Goal: Communication & Community: Answer question/provide support

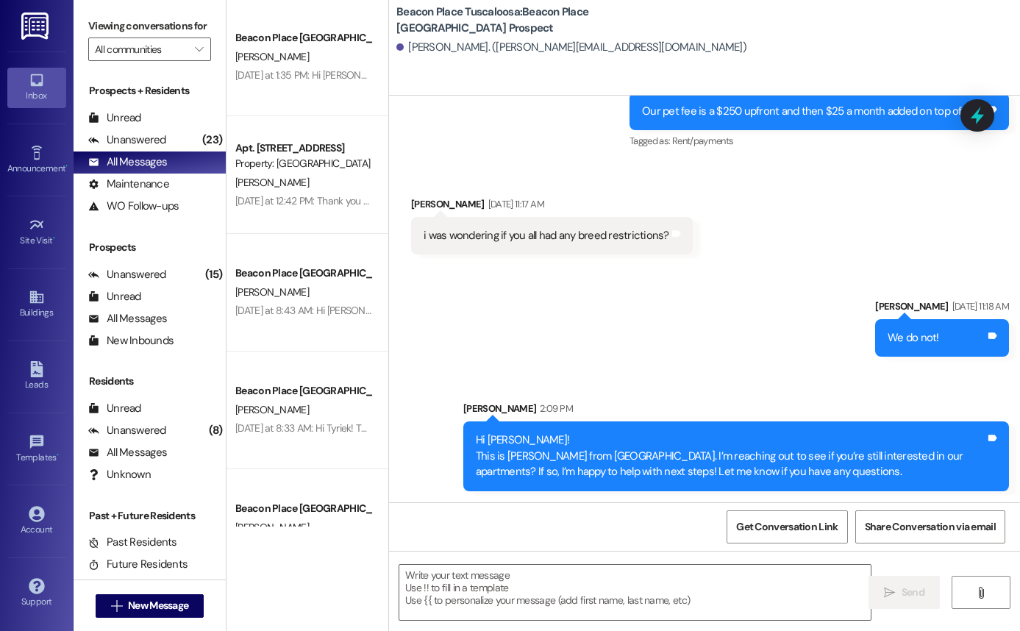
scroll to position [482, 0]
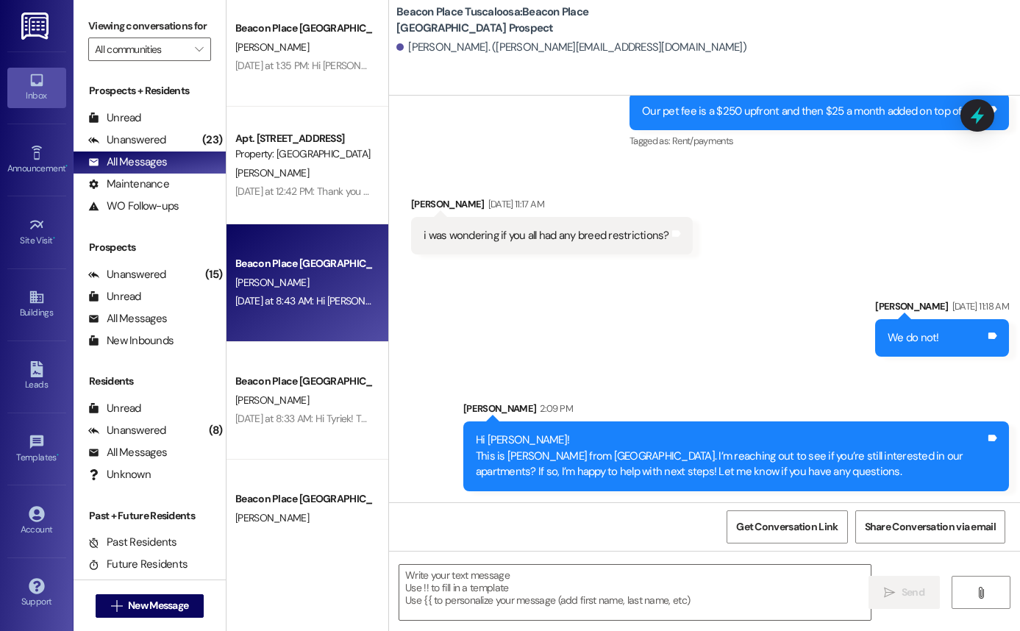
click at [289, 282] on div "[PERSON_NAME]" at bounding box center [303, 283] width 139 height 18
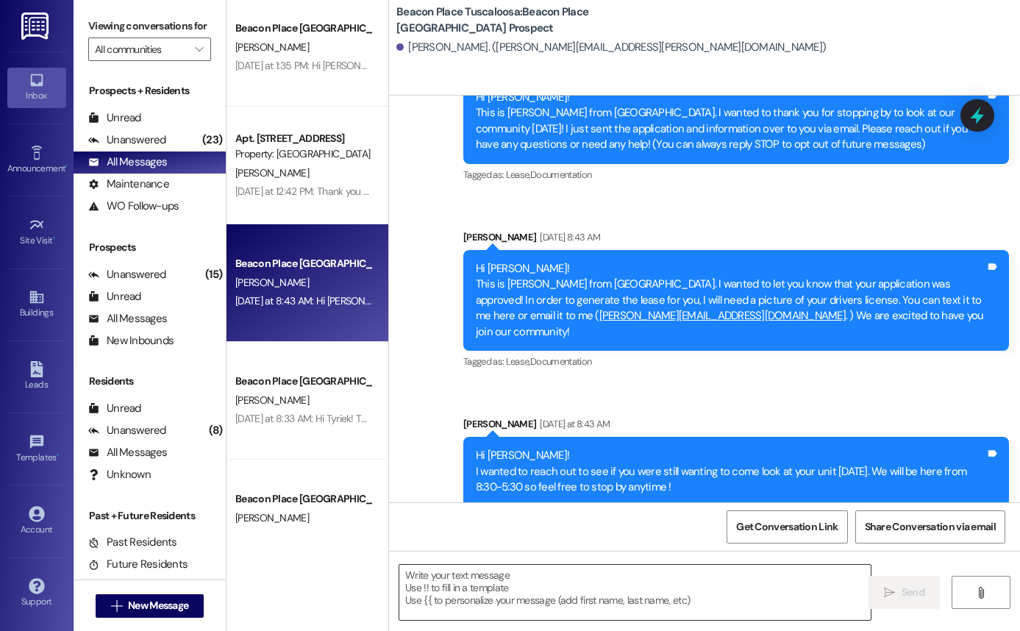
click at [581, 585] on textarea at bounding box center [635, 592] width 472 height 55
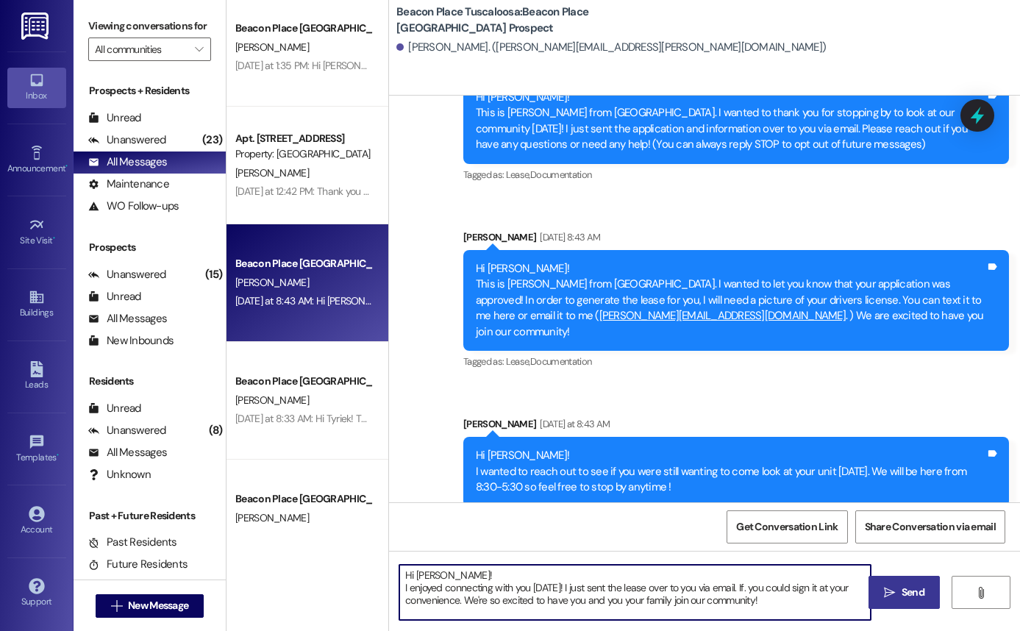
type textarea "Hi Charlie! I enjoyed connecting with you today! I just sent the lease over to …"
click at [914, 599] on span "Send" at bounding box center [913, 592] width 23 height 15
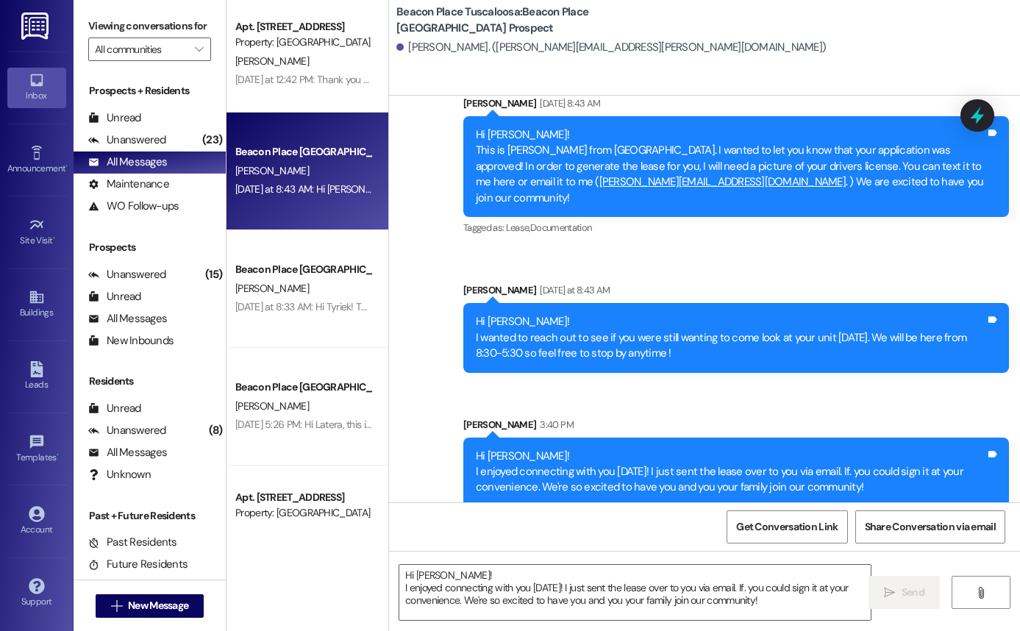
scroll to position [609, 0]
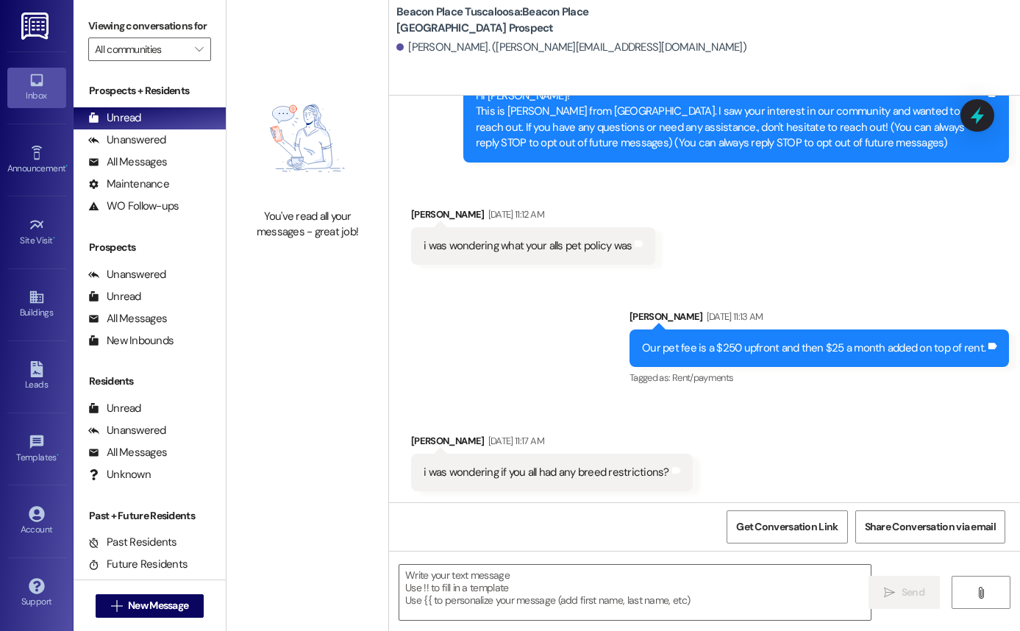
scroll to position [321, 0]
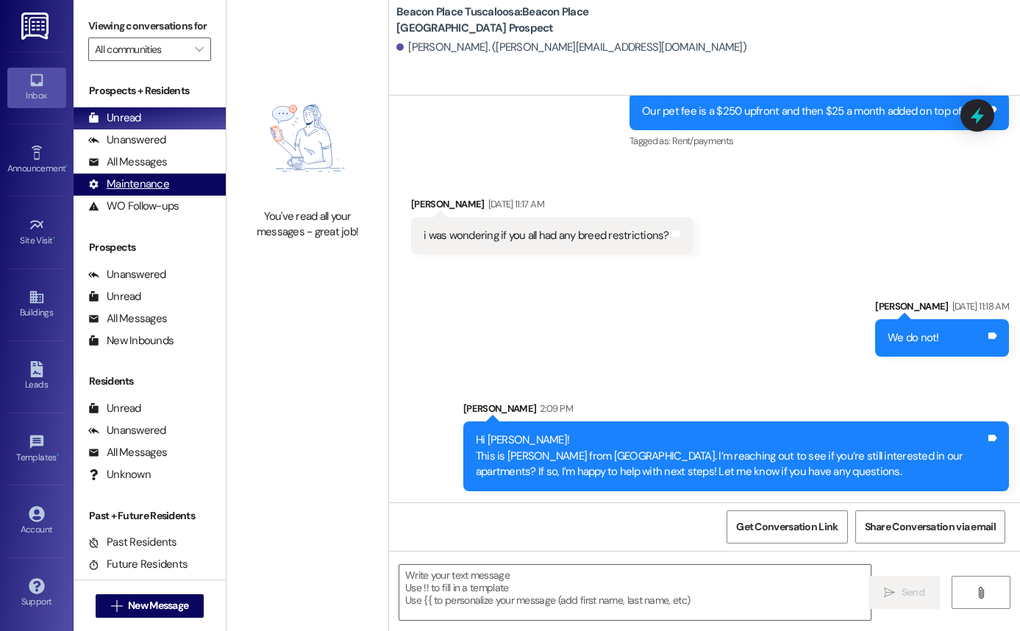
click at [160, 191] on div "Maintenance (undefined)" at bounding box center [150, 185] width 152 height 22
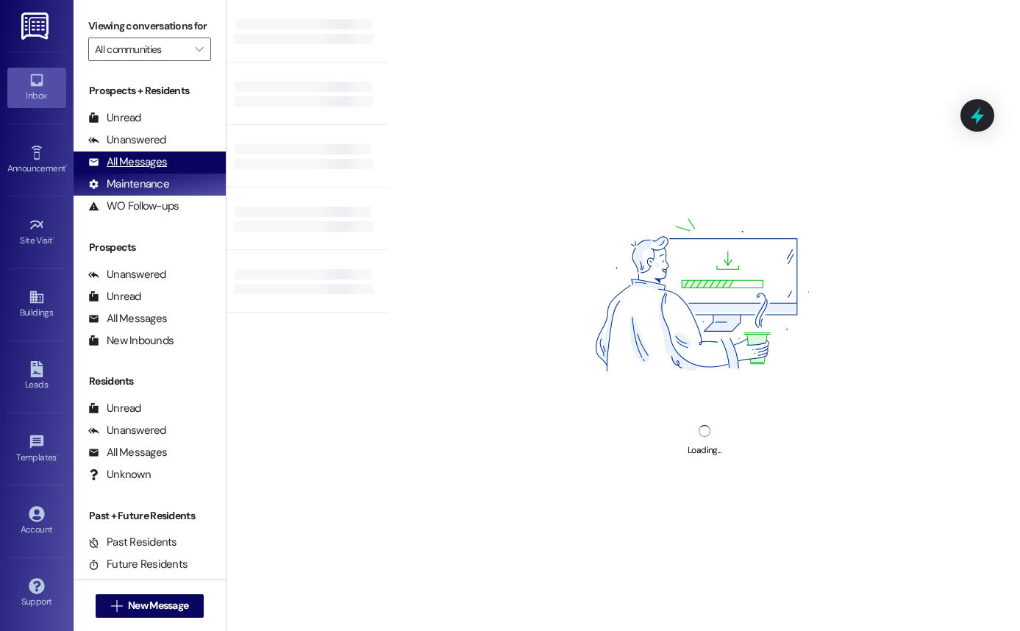
click at [165, 170] on div "All Messages" at bounding box center [127, 161] width 79 height 15
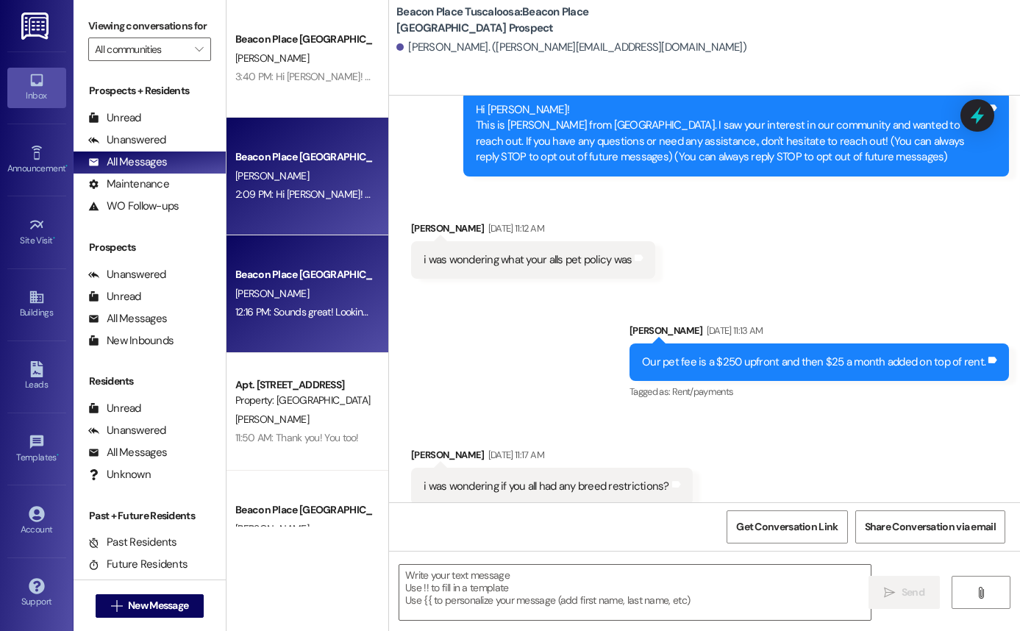
scroll to position [84, 0]
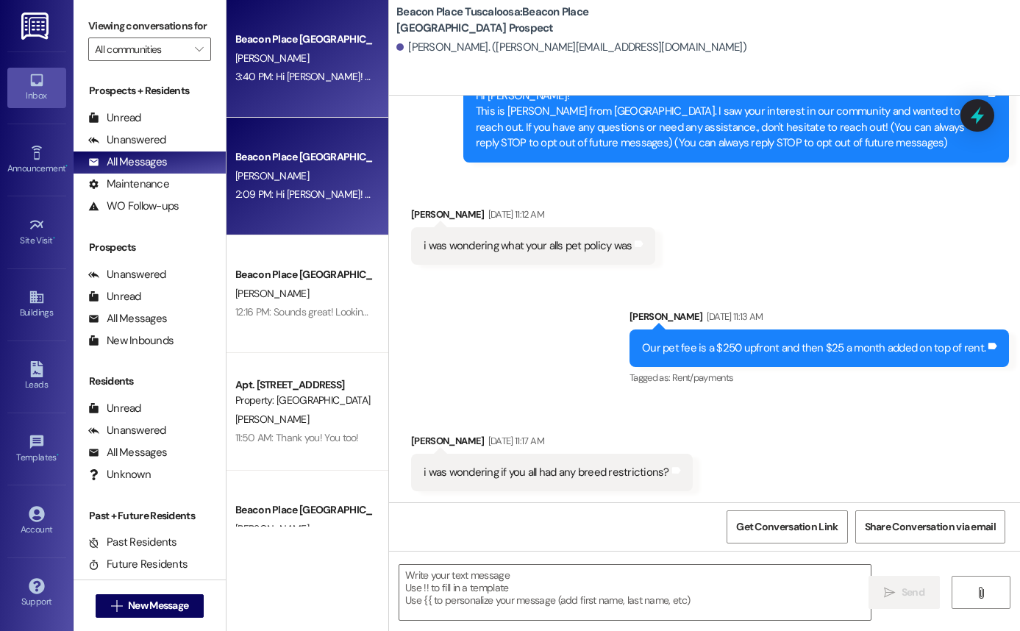
click at [310, 80] on div "3:40 PM: Hi [PERSON_NAME]! I enjoyed connecting with you [DATE]! I just sent th…" at bounding box center [699, 76] width 928 height 13
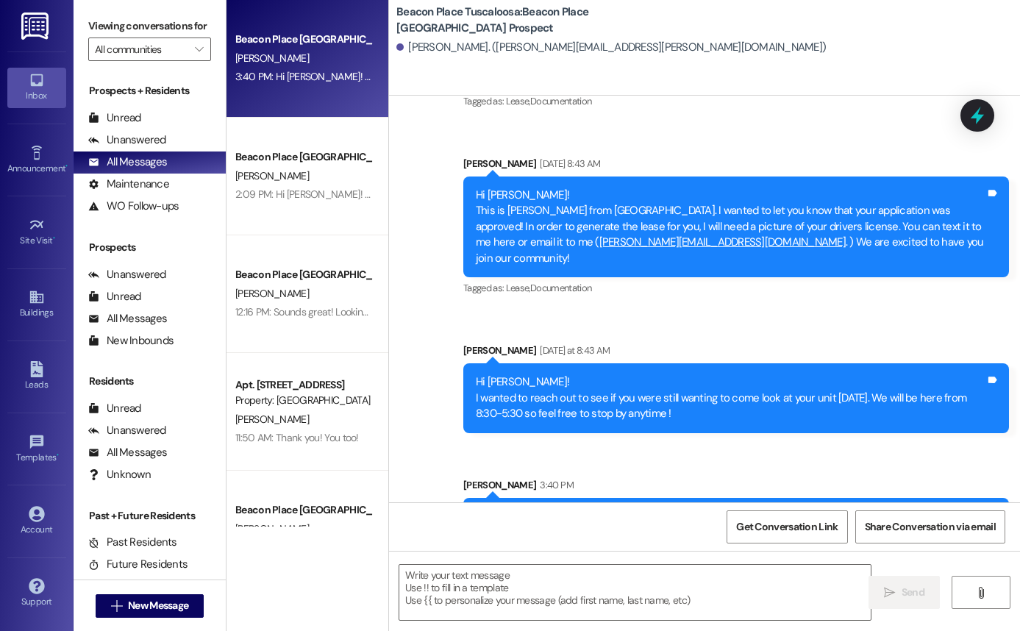
scroll to position [238, 0]
